Goal: Task Accomplishment & Management: Manage account settings

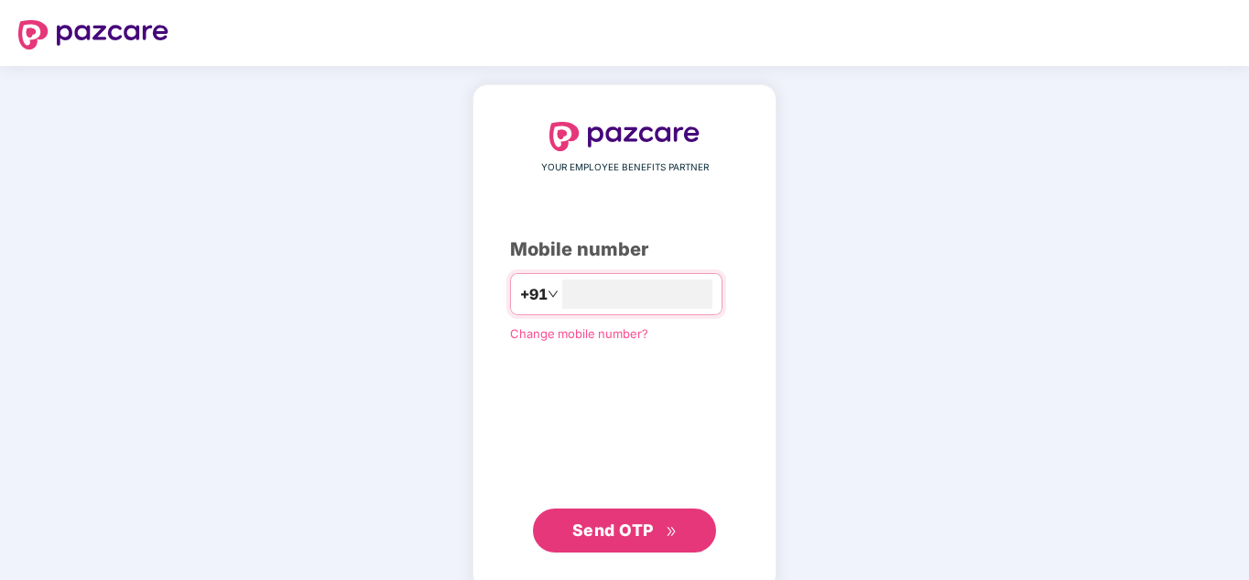
type input "**********"
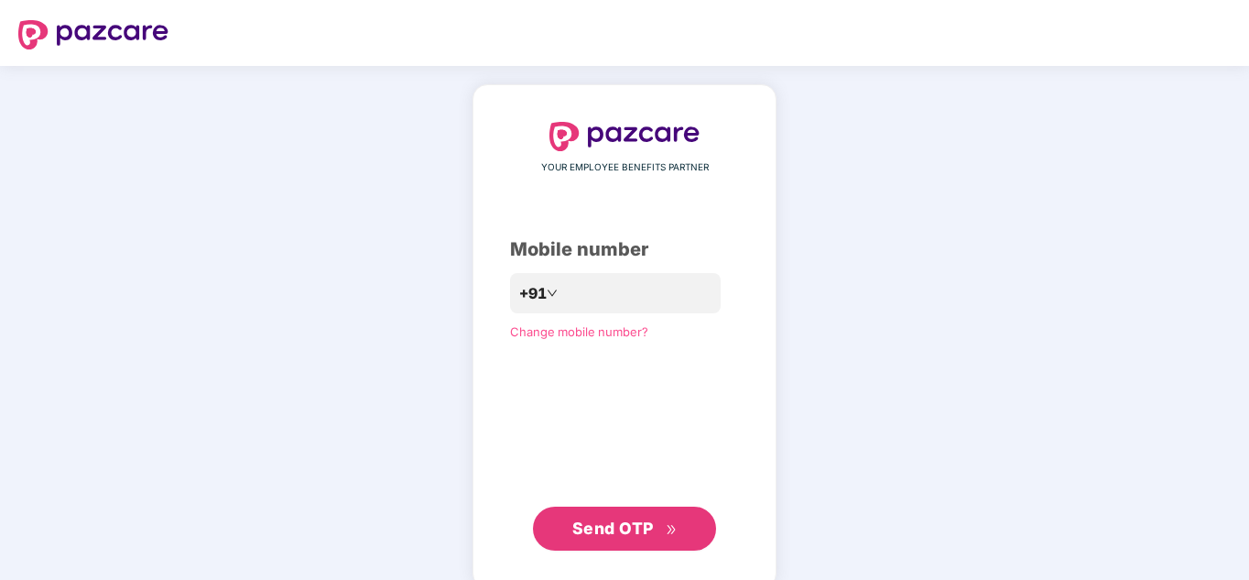
click at [602, 518] on span "Send OTP" at bounding box center [624, 529] width 105 height 26
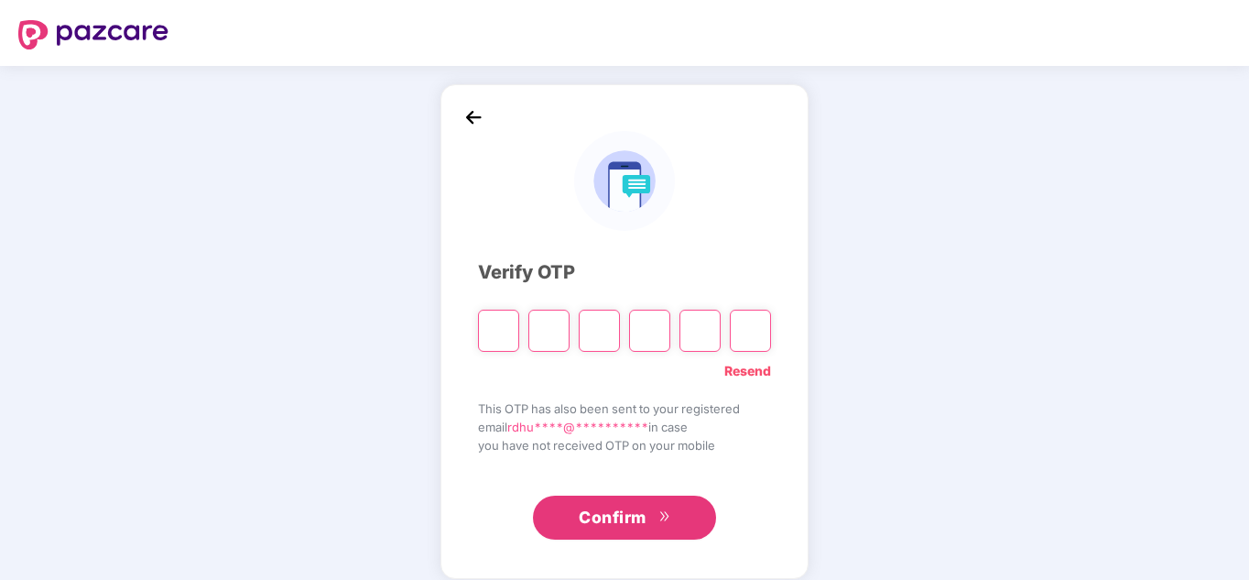
type input "*"
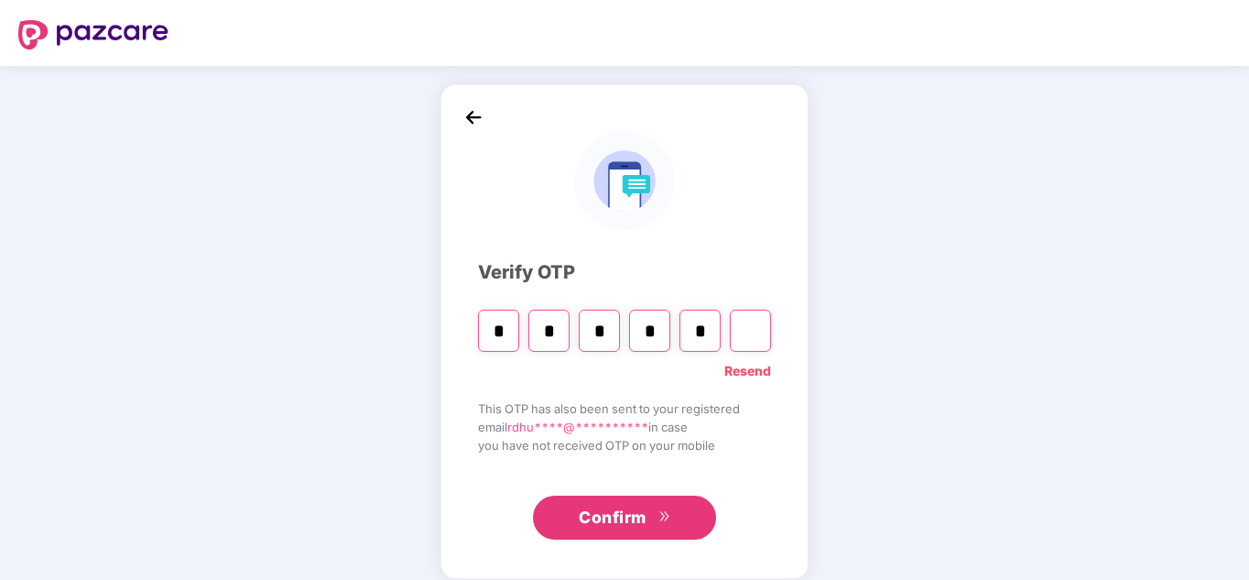
type input "*"
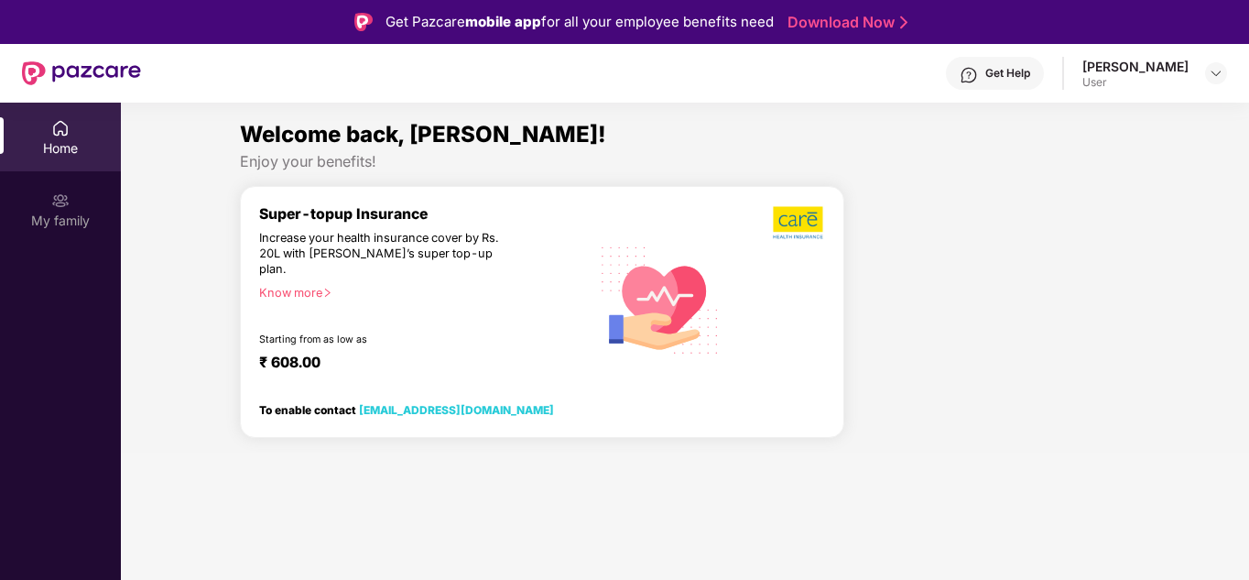
click at [81, 126] on div "Home" at bounding box center [60, 137] width 121 height 69
click at [44, 201] on div "My family" at bounding box center [60, 209] width 121 height 69
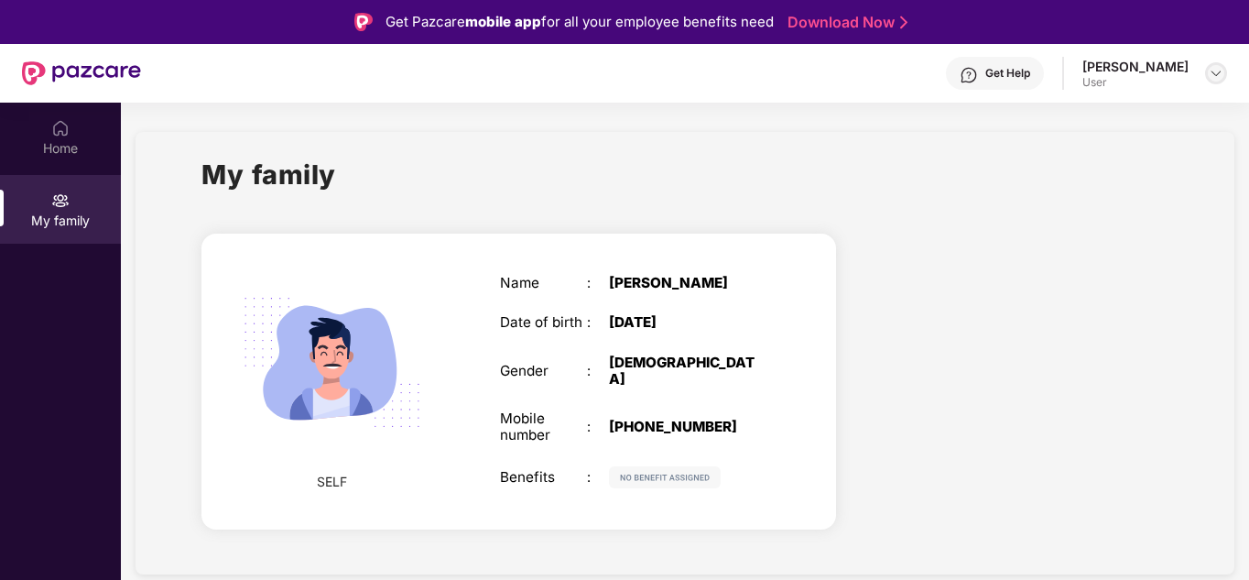
click at [1206, 70] on div at bounding box center [1216, 73] width 22 height 22
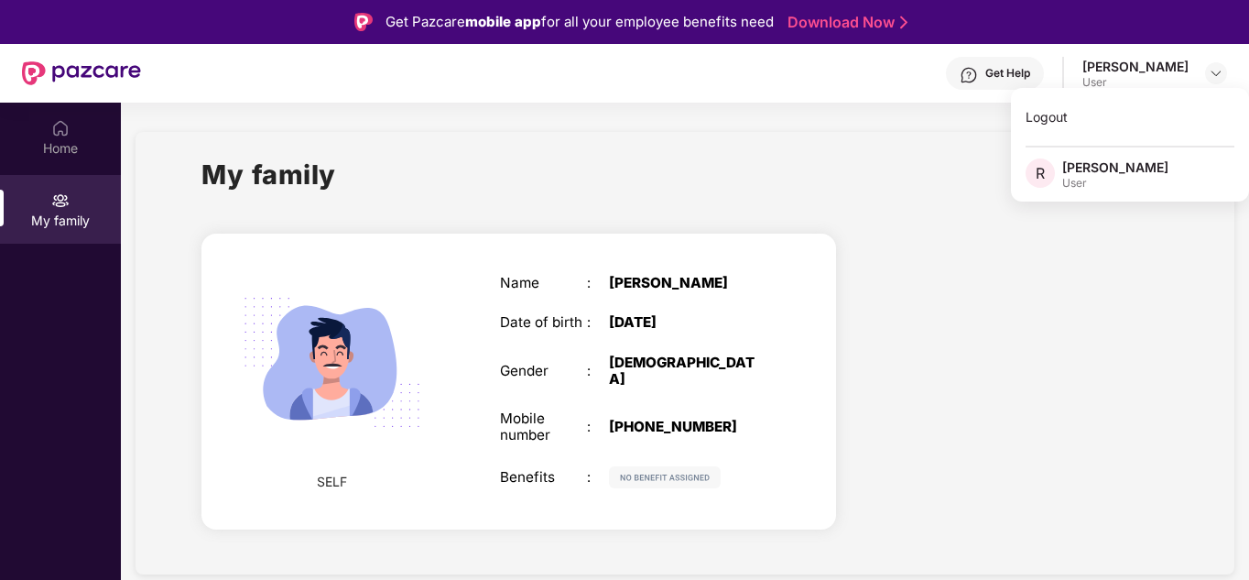
click at [1081, 180] on div "User" at bounding box center [1115, 183] width 106 height 15
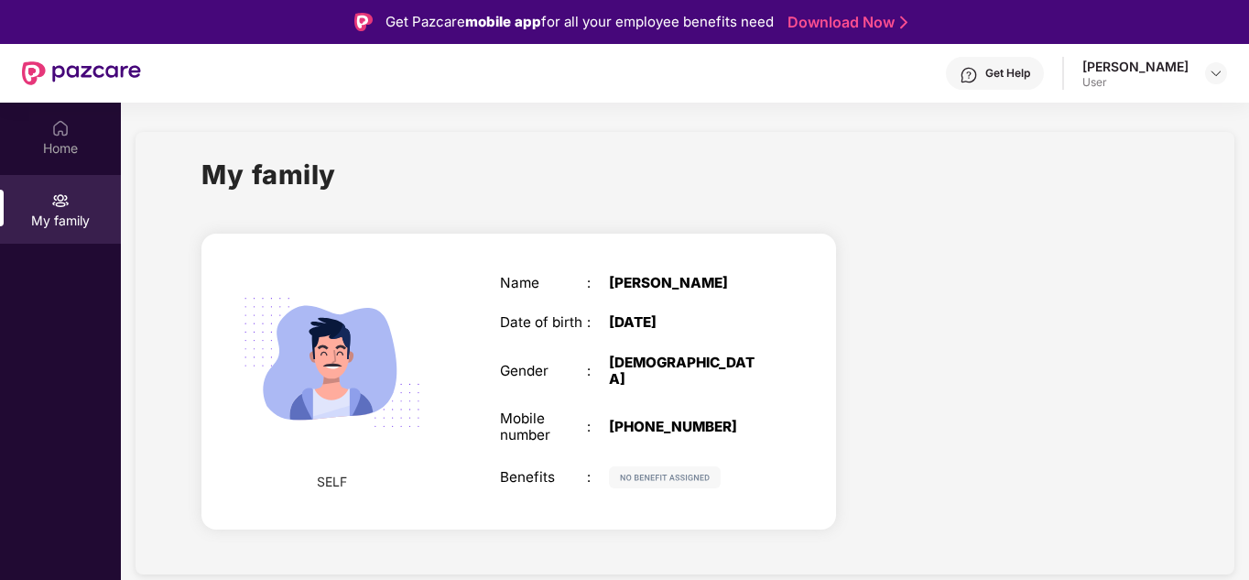
click at [74, 71] on img at bounding box center [81, 73] width 119 height 24
click at [52, 144] on div "Home" at bounding box center [60, 148] width 121 height 18
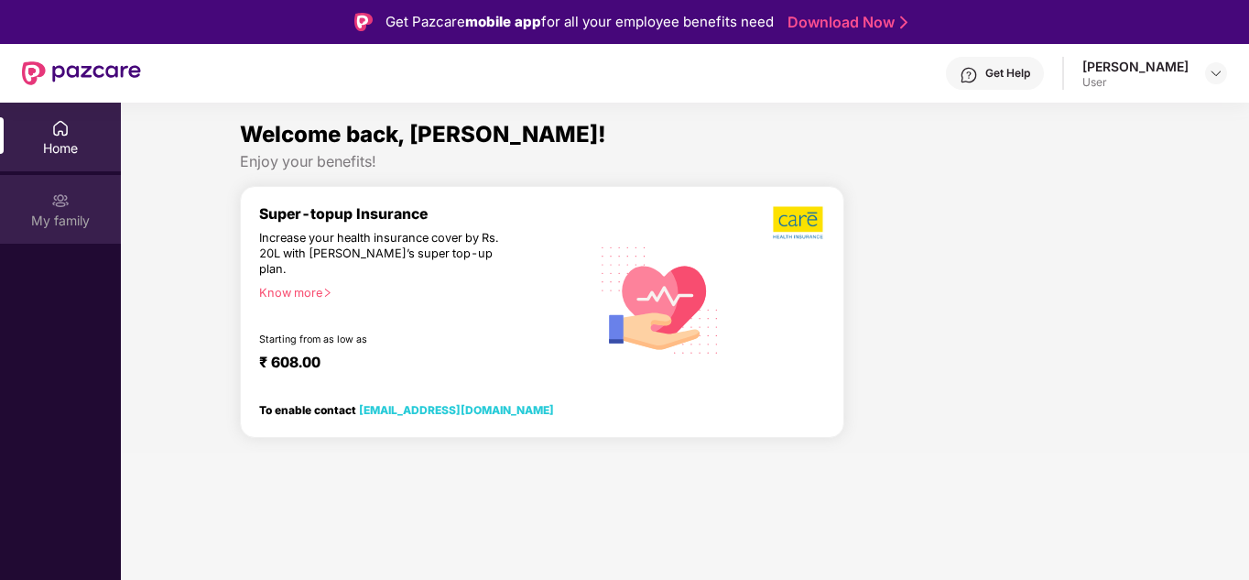
click at [66, 206] on img at bounding box center [60, 200] width 18 height 18
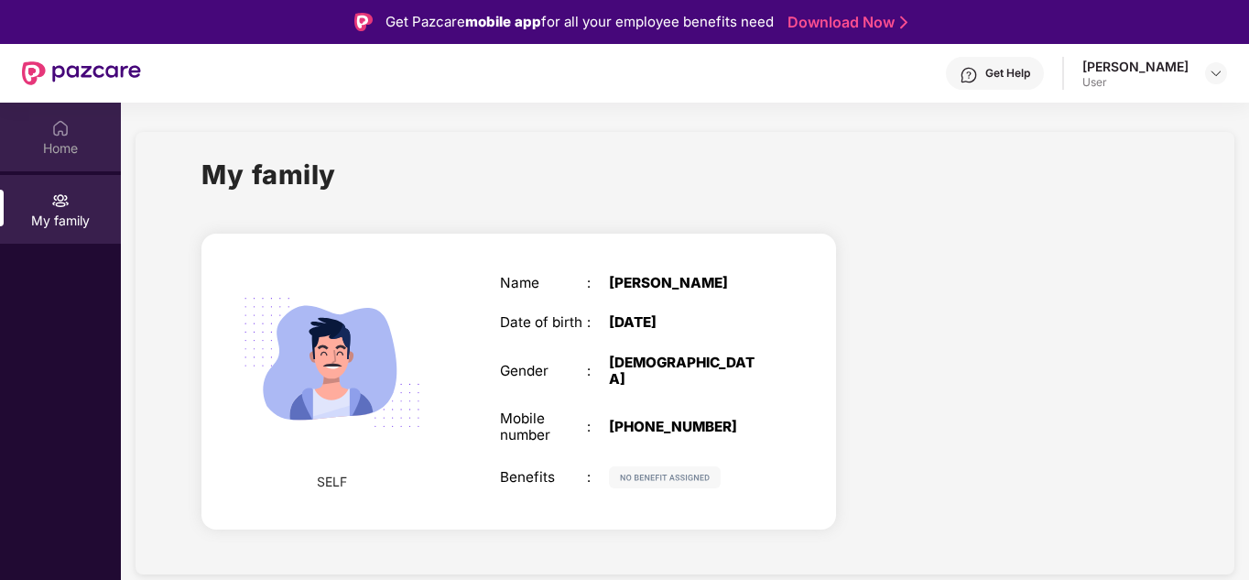
click at [75, 136] on div "Home" at bounding box center [60, 137] width 121 height 69
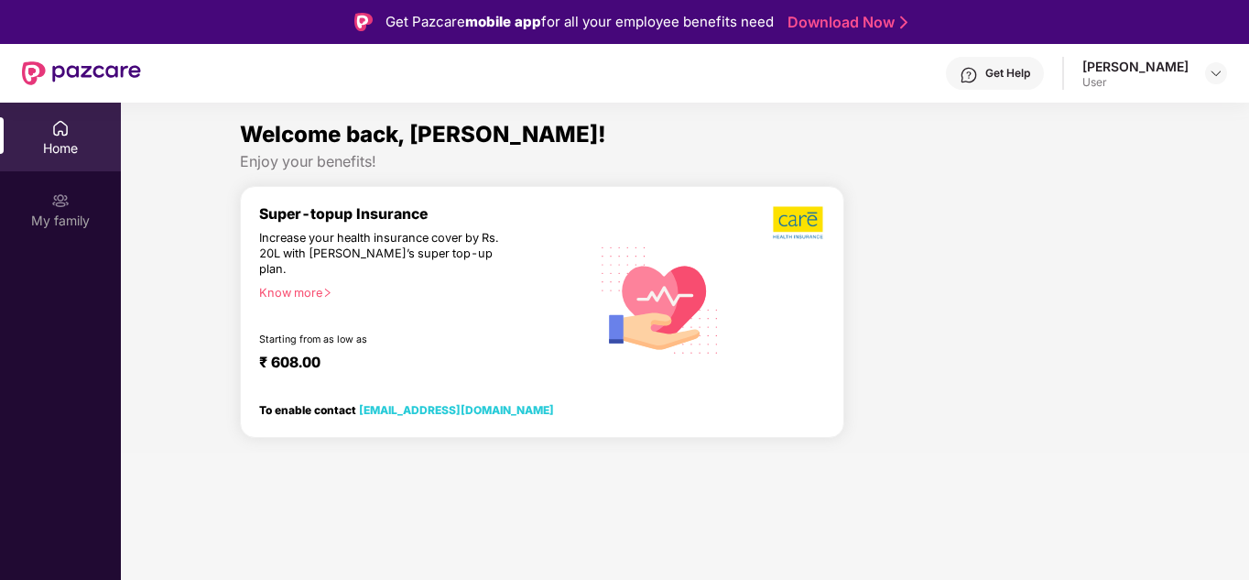
click at [978, 81] on img at bounding box center [969, 75] width 18 height 18
click at [1219, 76] on img at bounding box center [1216, 73] width 15 height 15
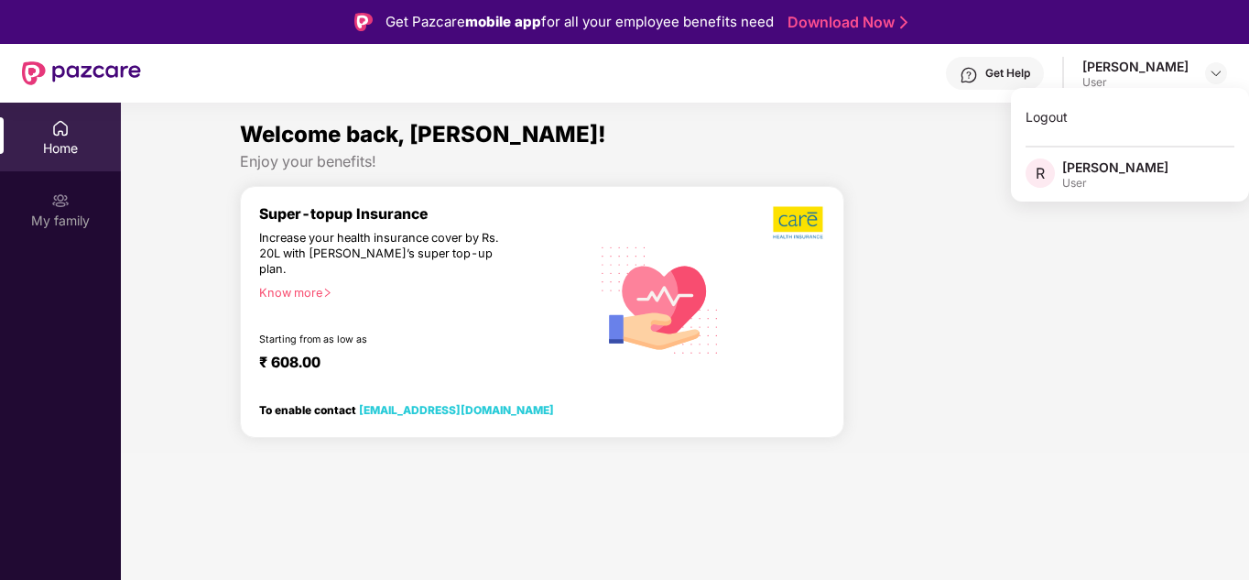
click at [41, 71] on img at bounding box center [81, 73] width 119 height 24
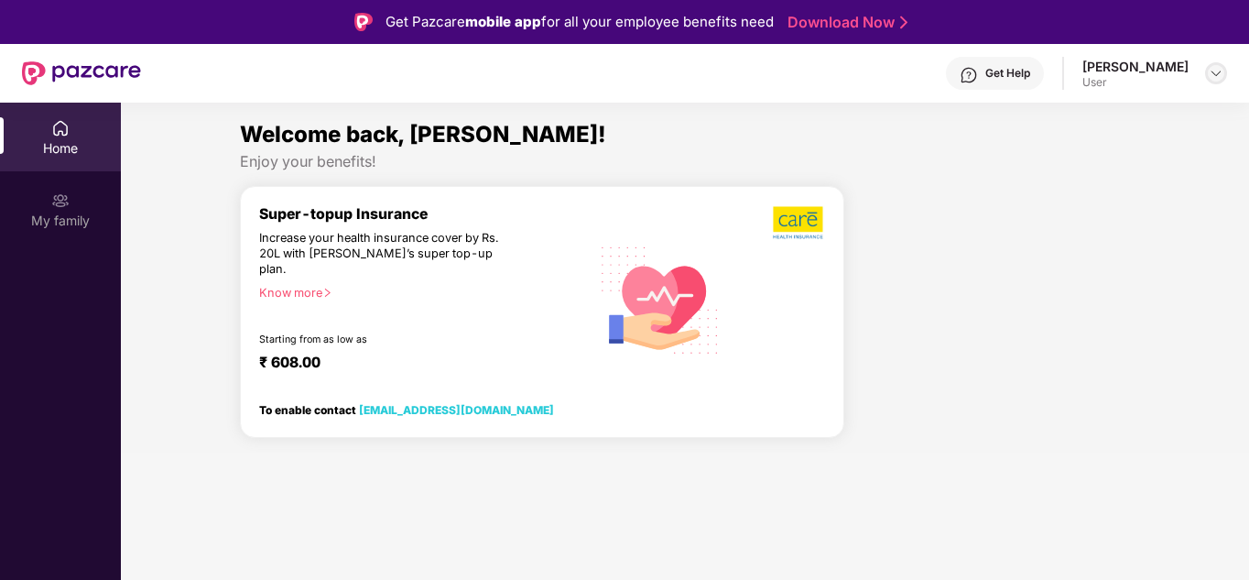
click at [1222, 73] on img at bounding box center [1216, 73] width 15 height 15
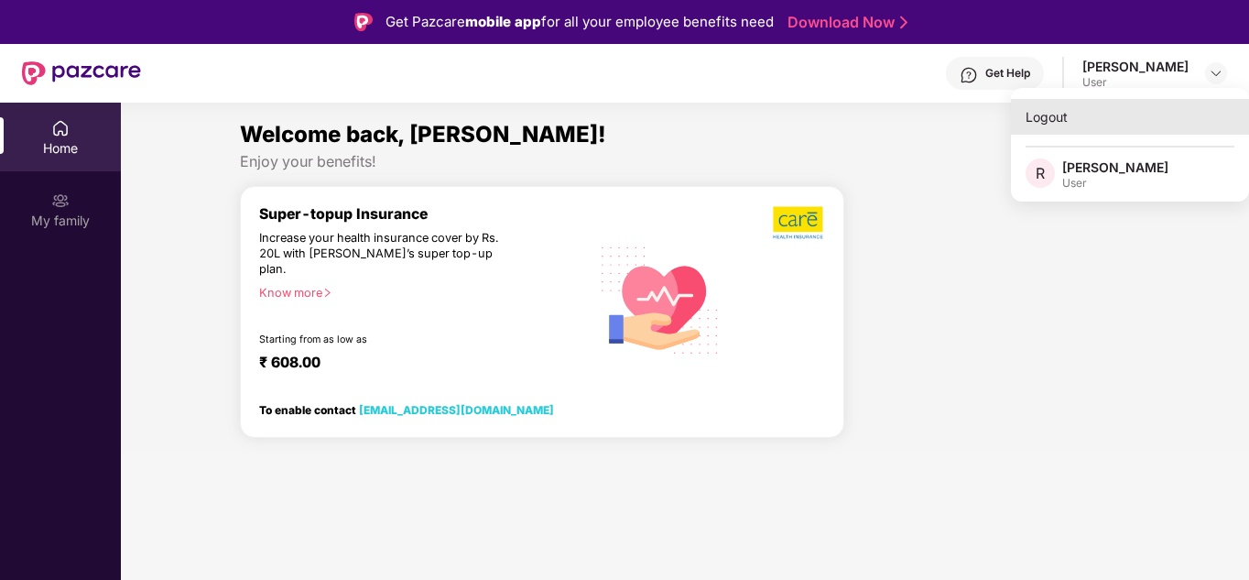
click at [1041, 124] on div "Logout" at bounding box center [1130, 117] width 238 height 36
